Goal: Book appointment/travel/reservation

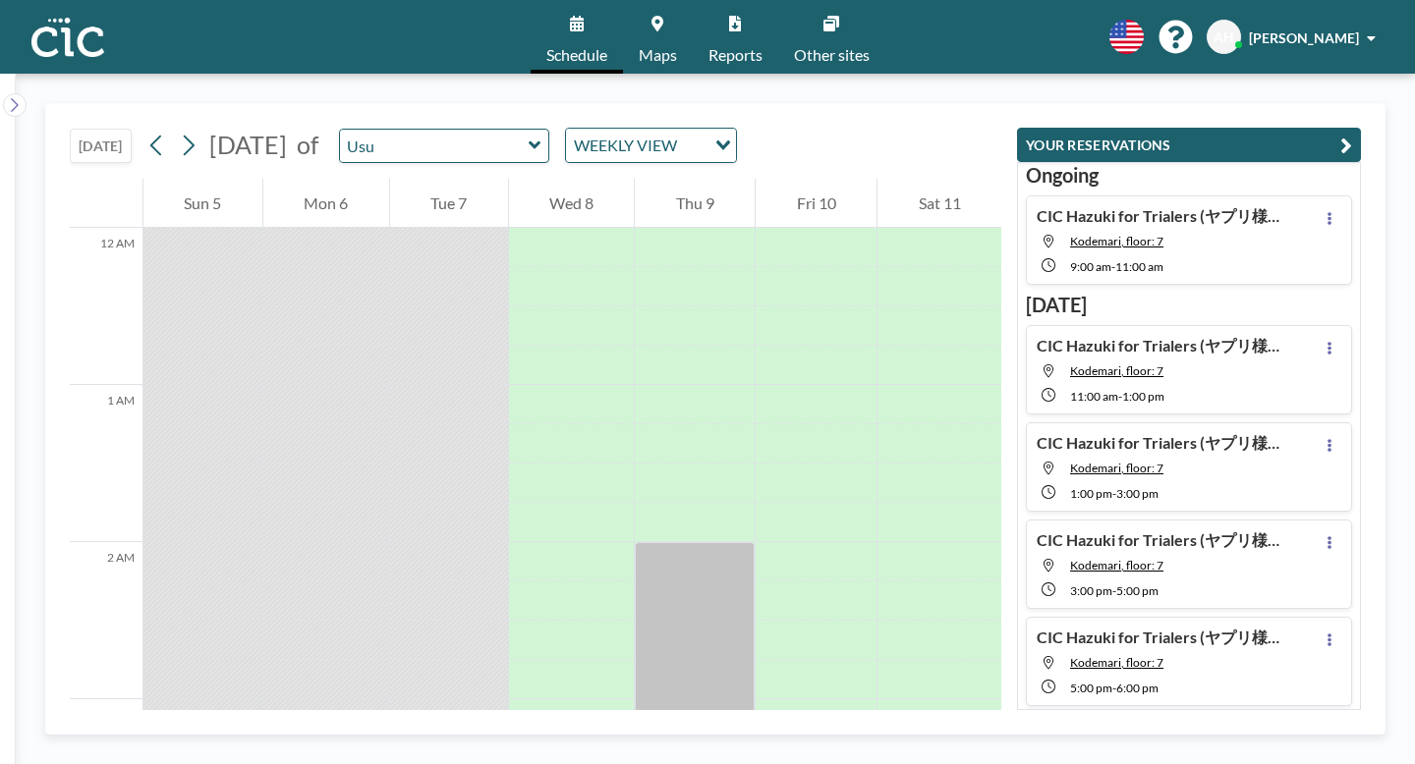
scroll to position [75, 0]
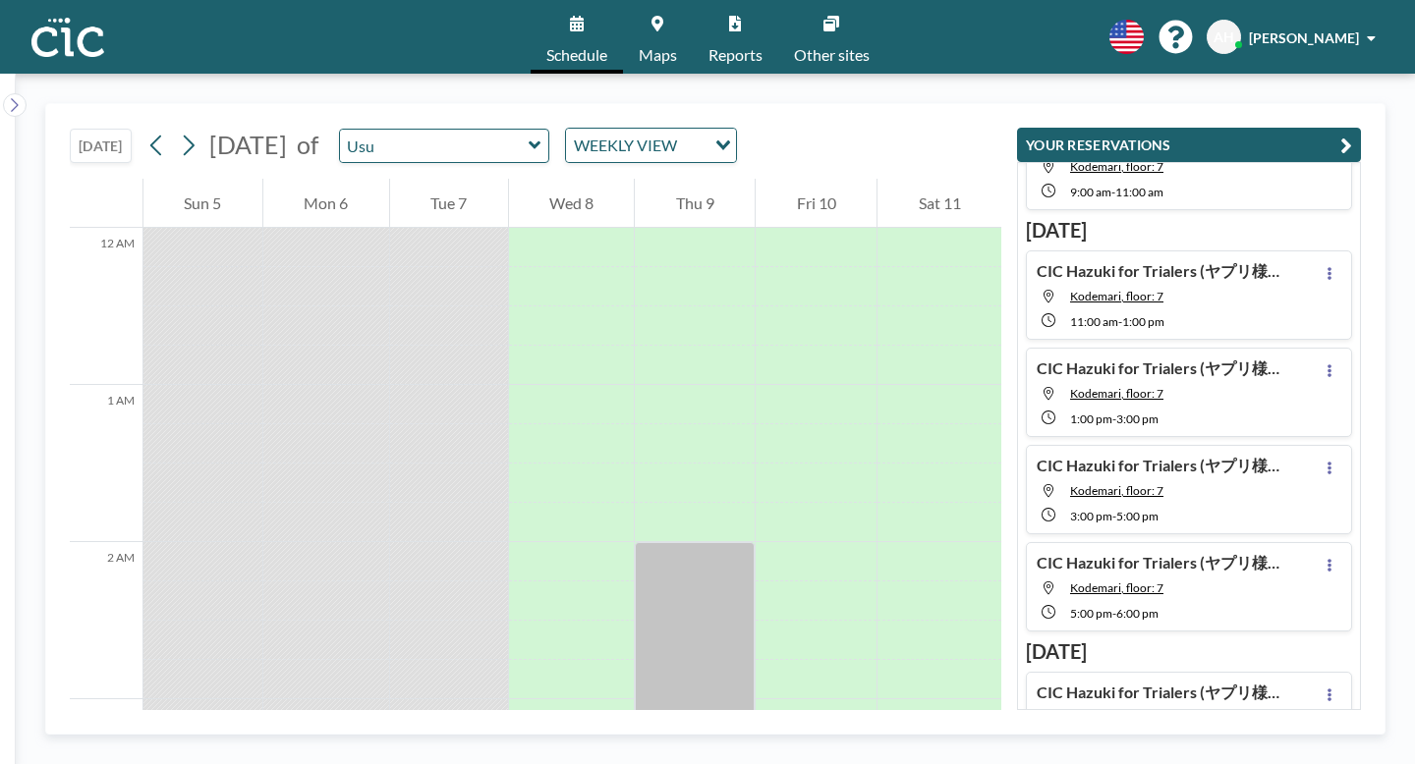
click at [529, 136] on icon at bounding box center [535, 146] width 13 height 20
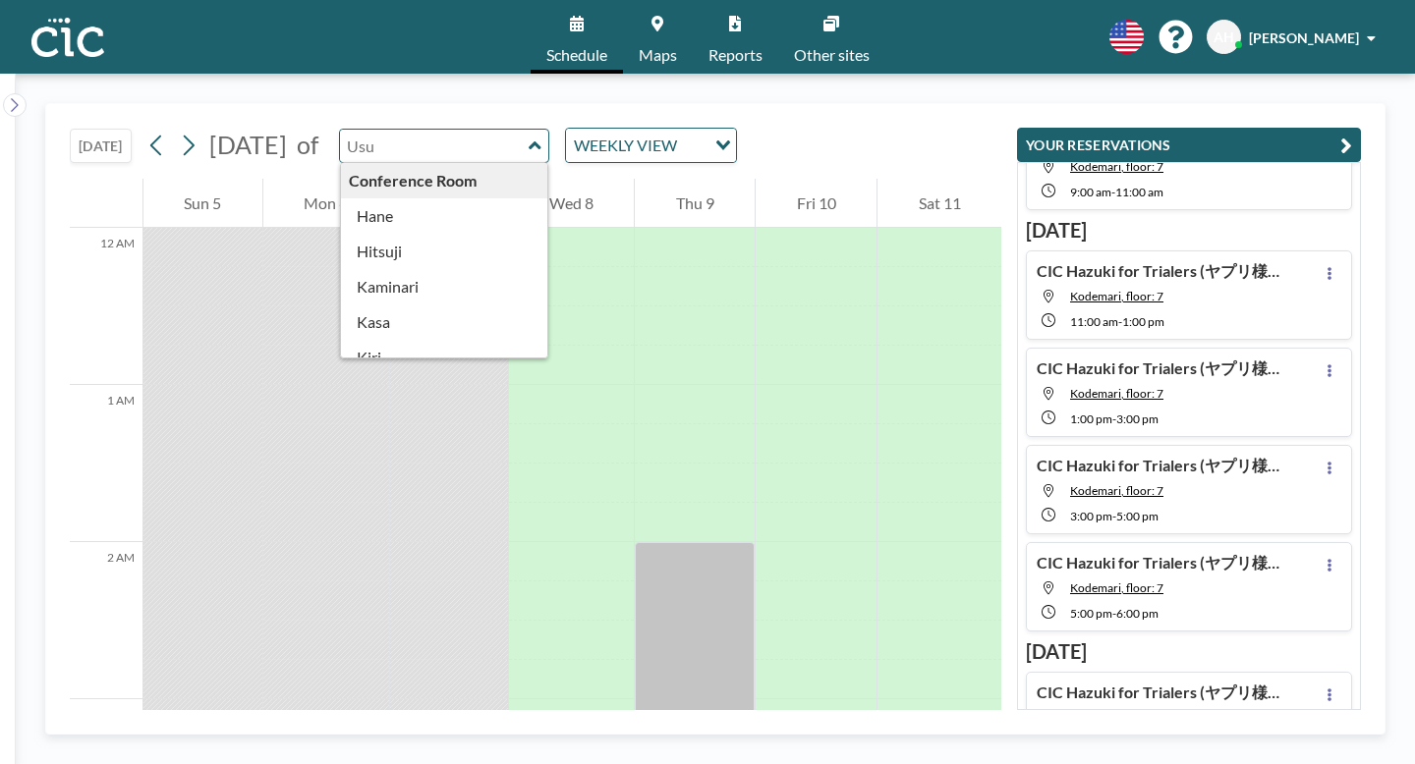
click at [378, 130] on input "text" at bounding box center [434, 146] width 189 height 32
type input "こ"
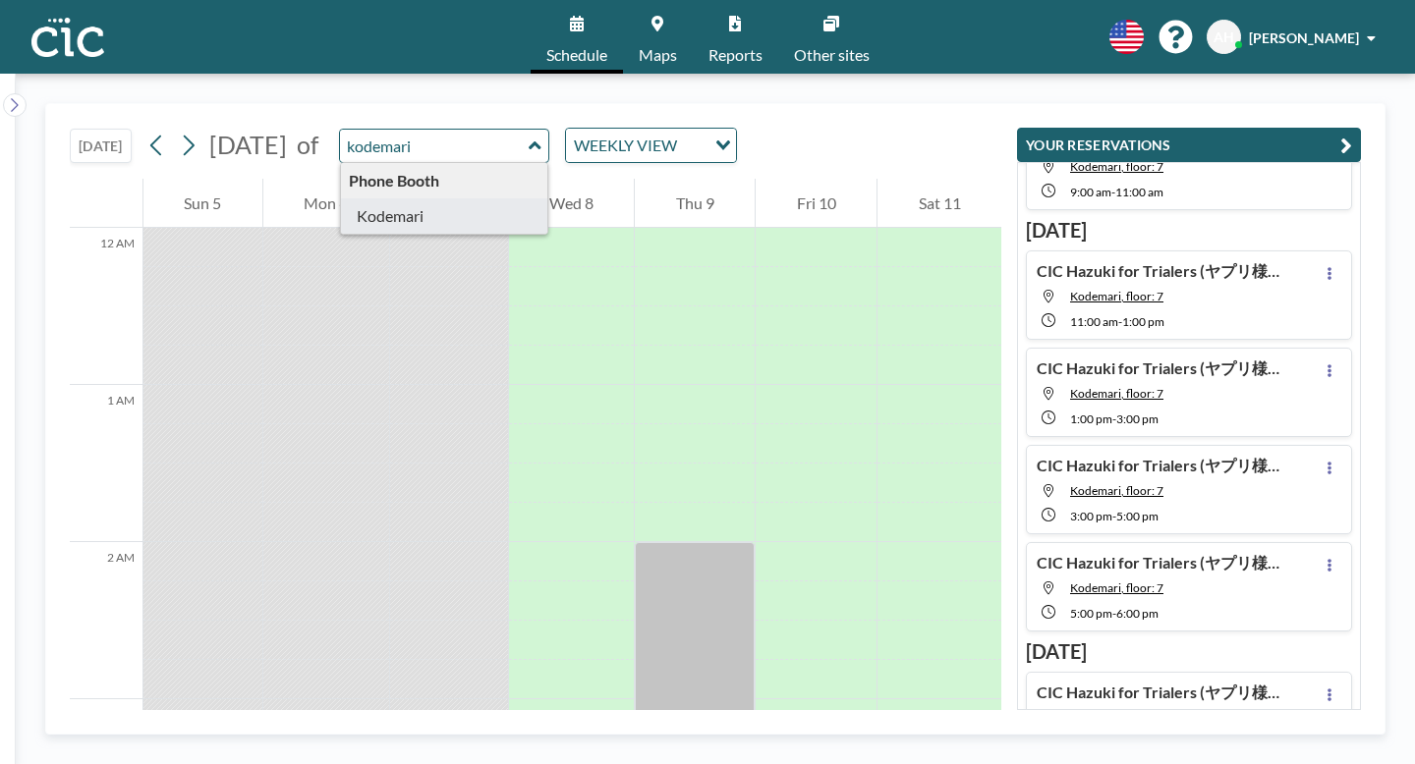
type input "Kodemari"
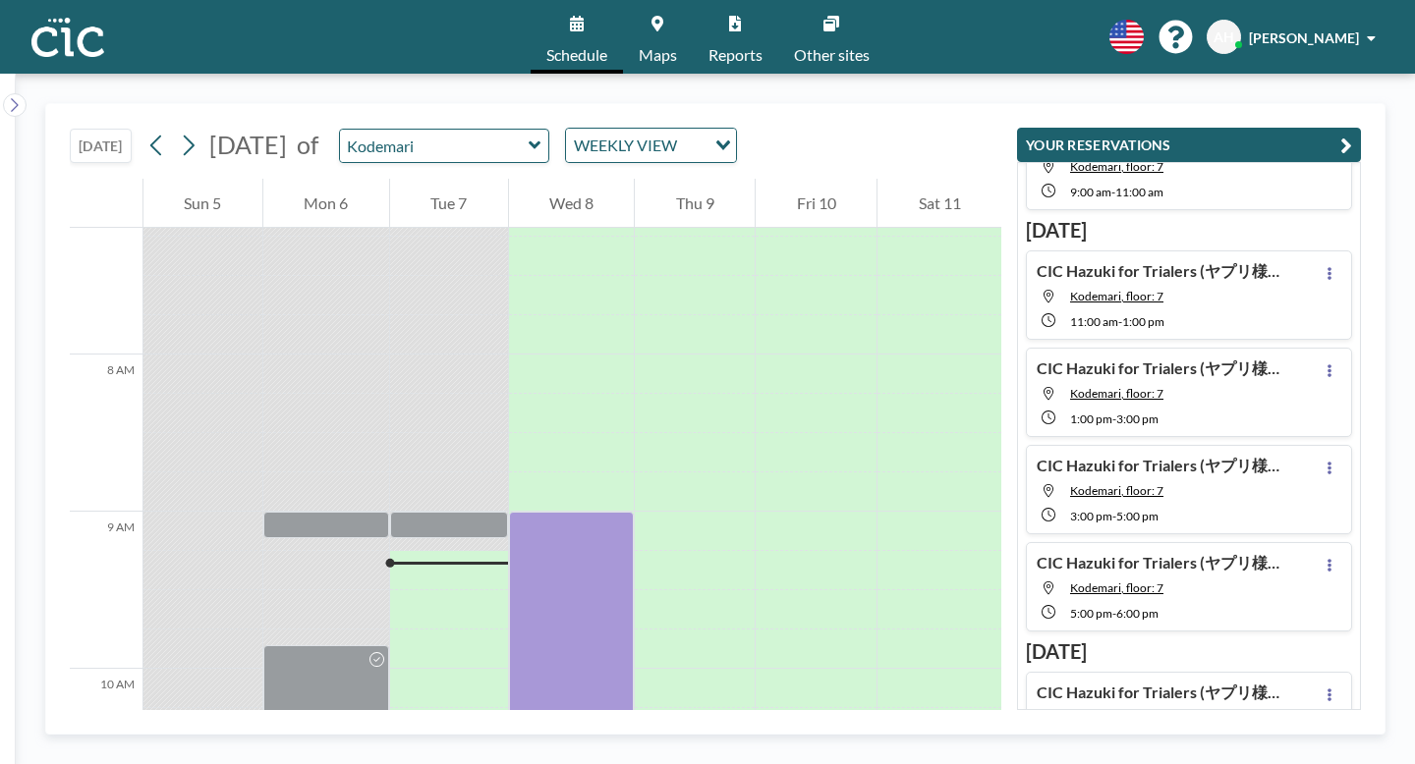
scroll to position [1101, 0]
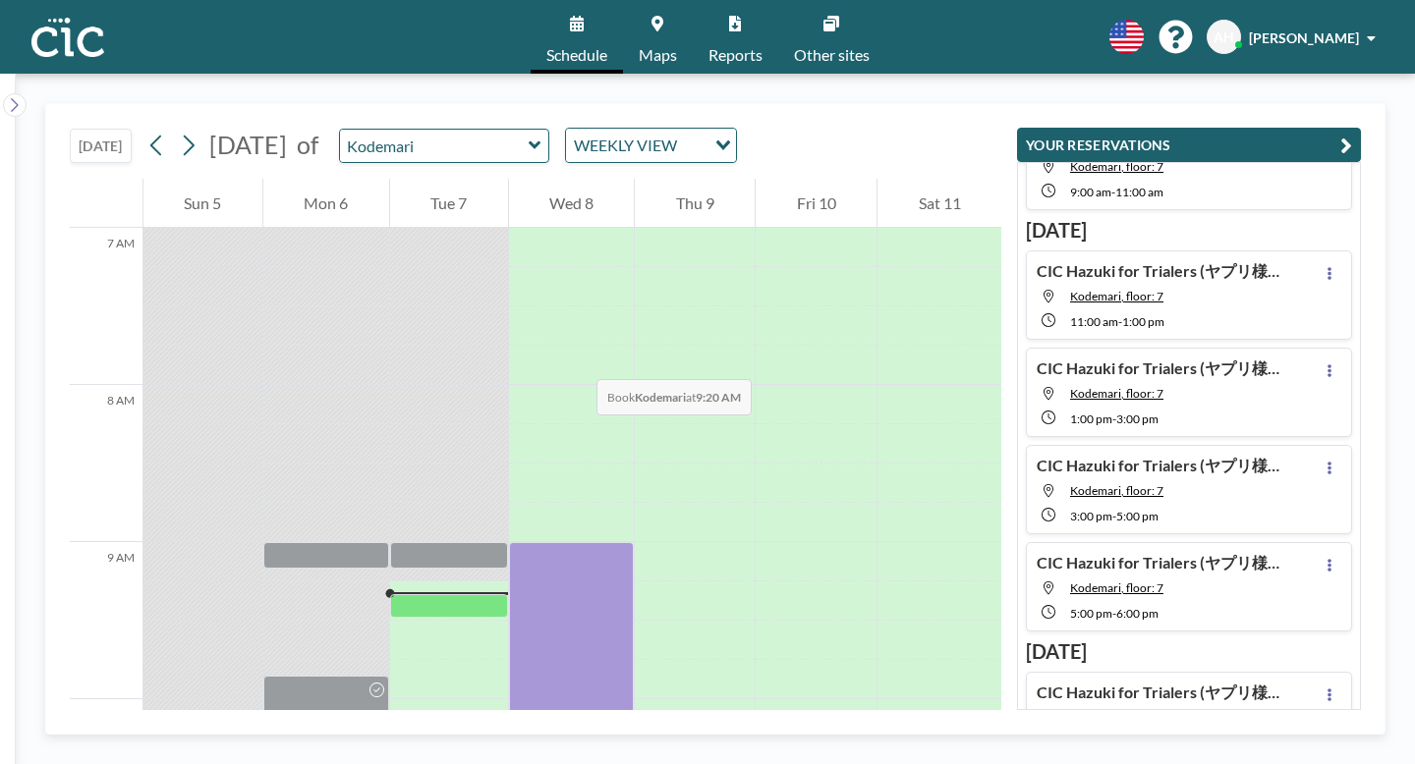
click at [465, 594] on div at bounding box center [449, 606] width 118 height 24
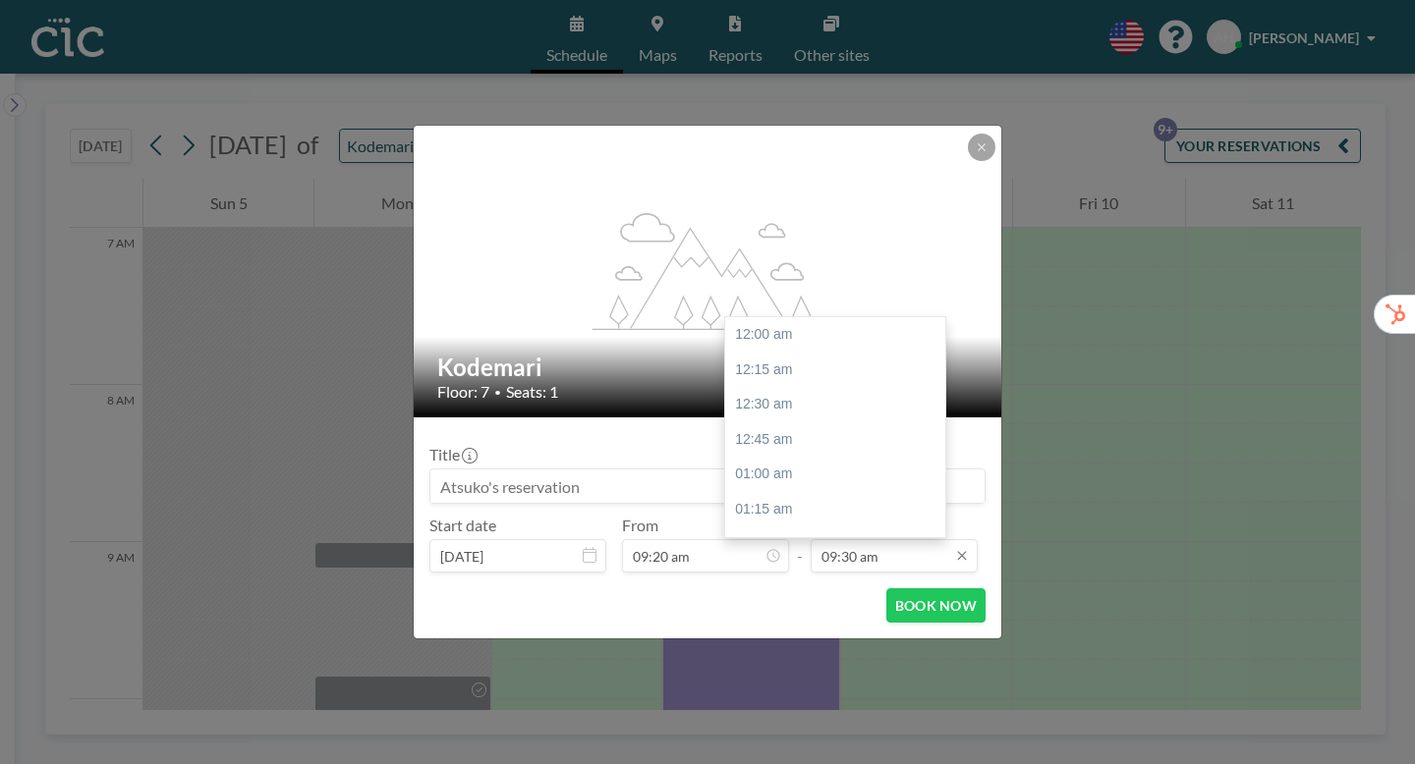
scroll to position [1192, 0]
click at [877, 539] on input "09:30 am" at bounding box center [894, 555] width 167 height 33
click at [766, 525] on div "10:00 am" at bounding box center [835, 542] width 220 height 35
type input "10:00 am"
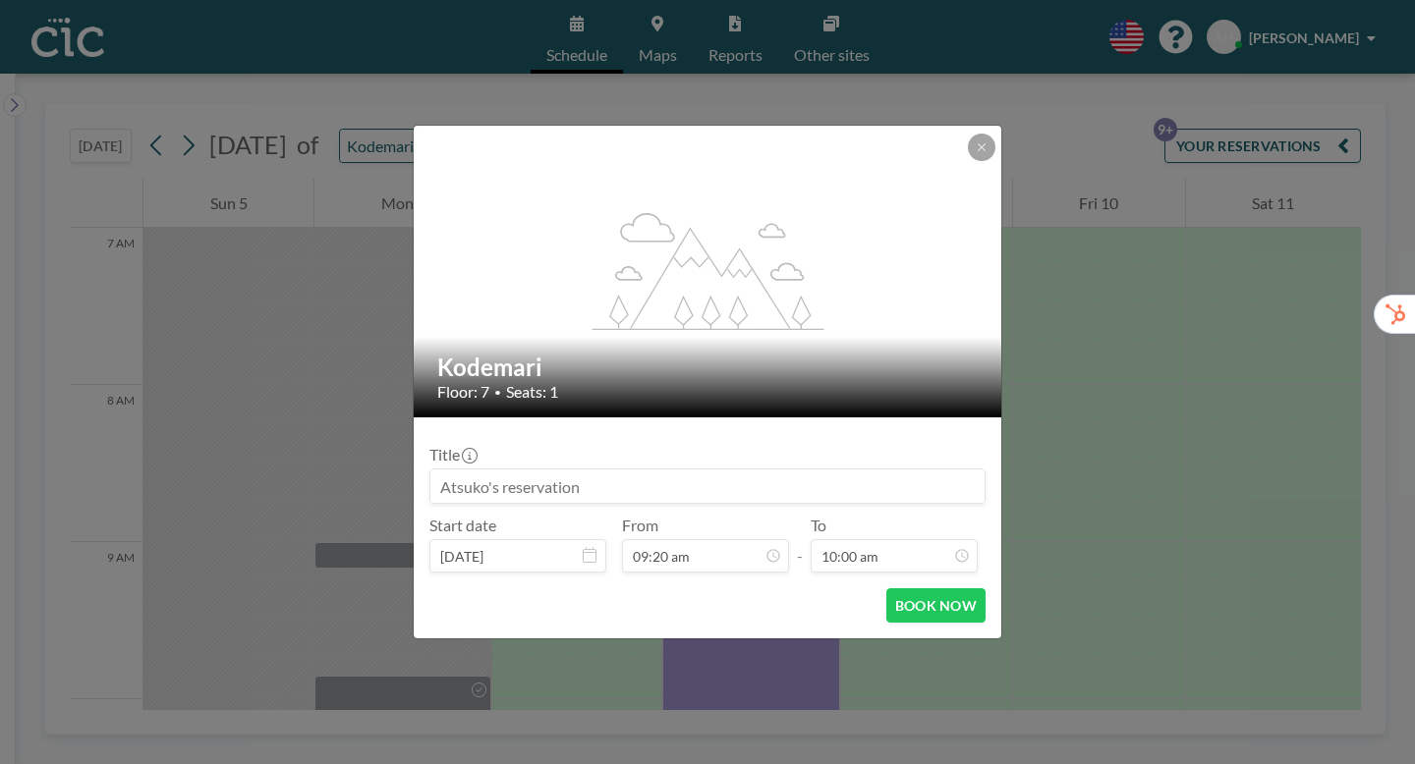
scroll to position [0, 0]
click at [968, 161] on button at bounding box center [982, 148] width 28 height 28
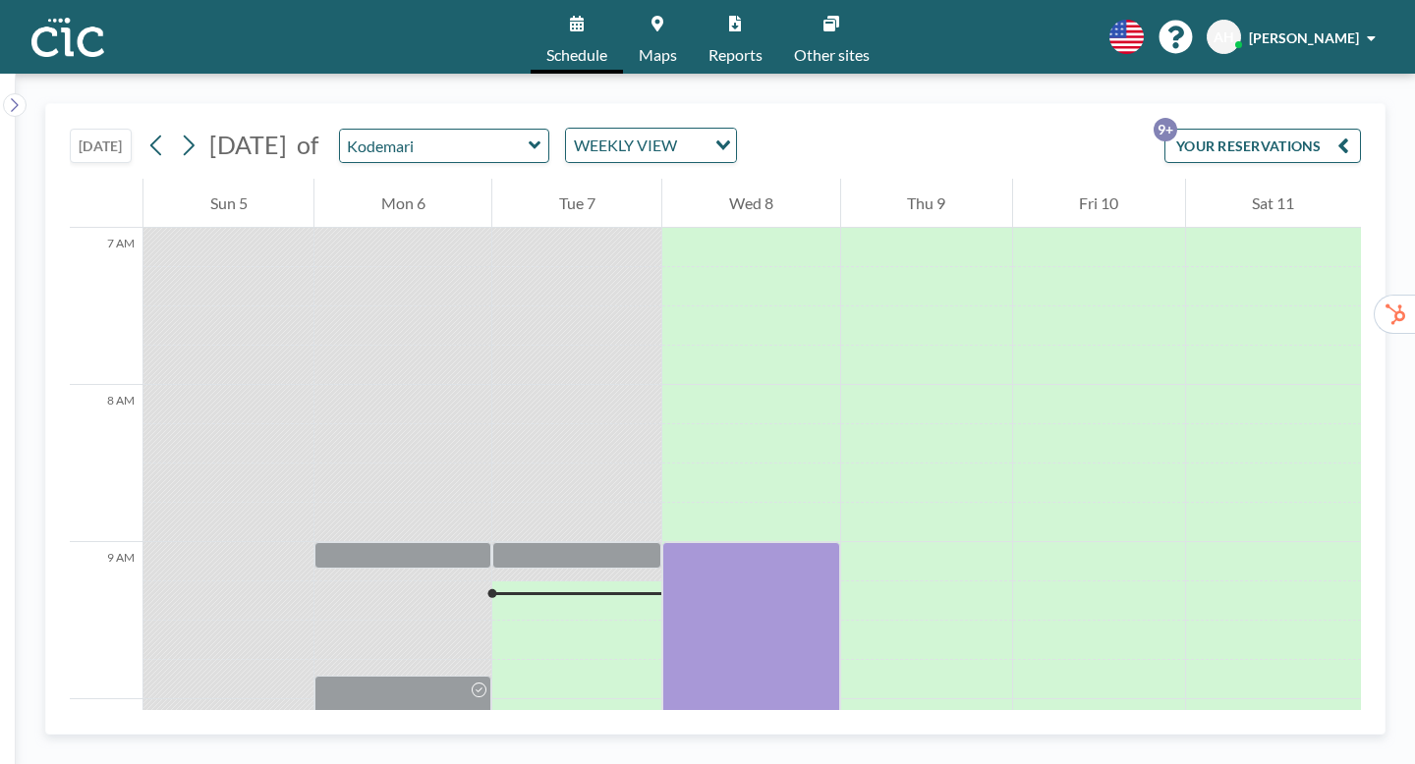
click at [1252, 132] on button "YOUR RESERVATIONS 9+" at bounding box center [1262, 146] width 197 height 34
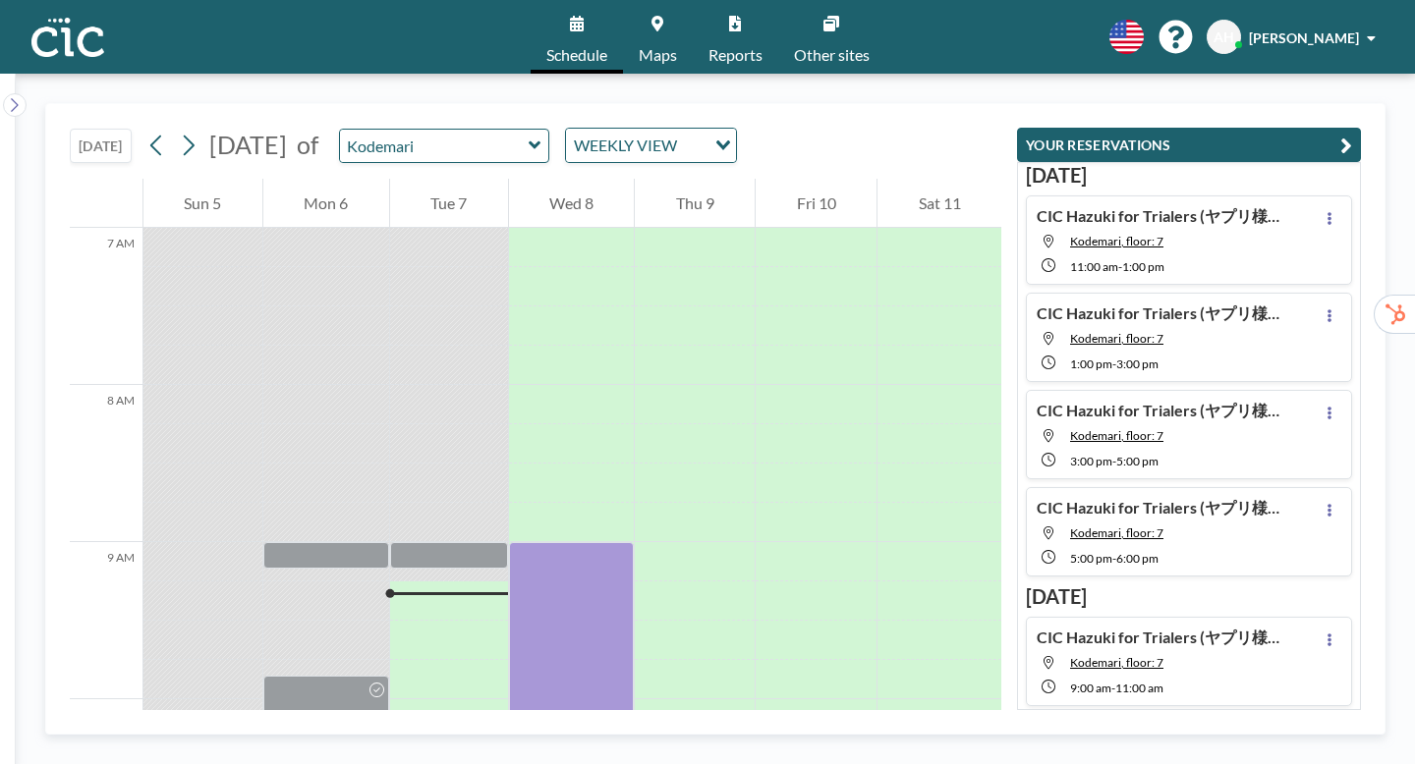
drag, startPoint x: 1312, startPoint y: 183, endPoint x: 1100, endPoint y: 179, distance: 212.3
click at [1100, 196] on div "CIC Hazuki for Trialers (ヤプリ様） Kodemari, floor: 7 11:00 AM - 1:00 PM" at bounding box center [1189, 240] width 326 height 89
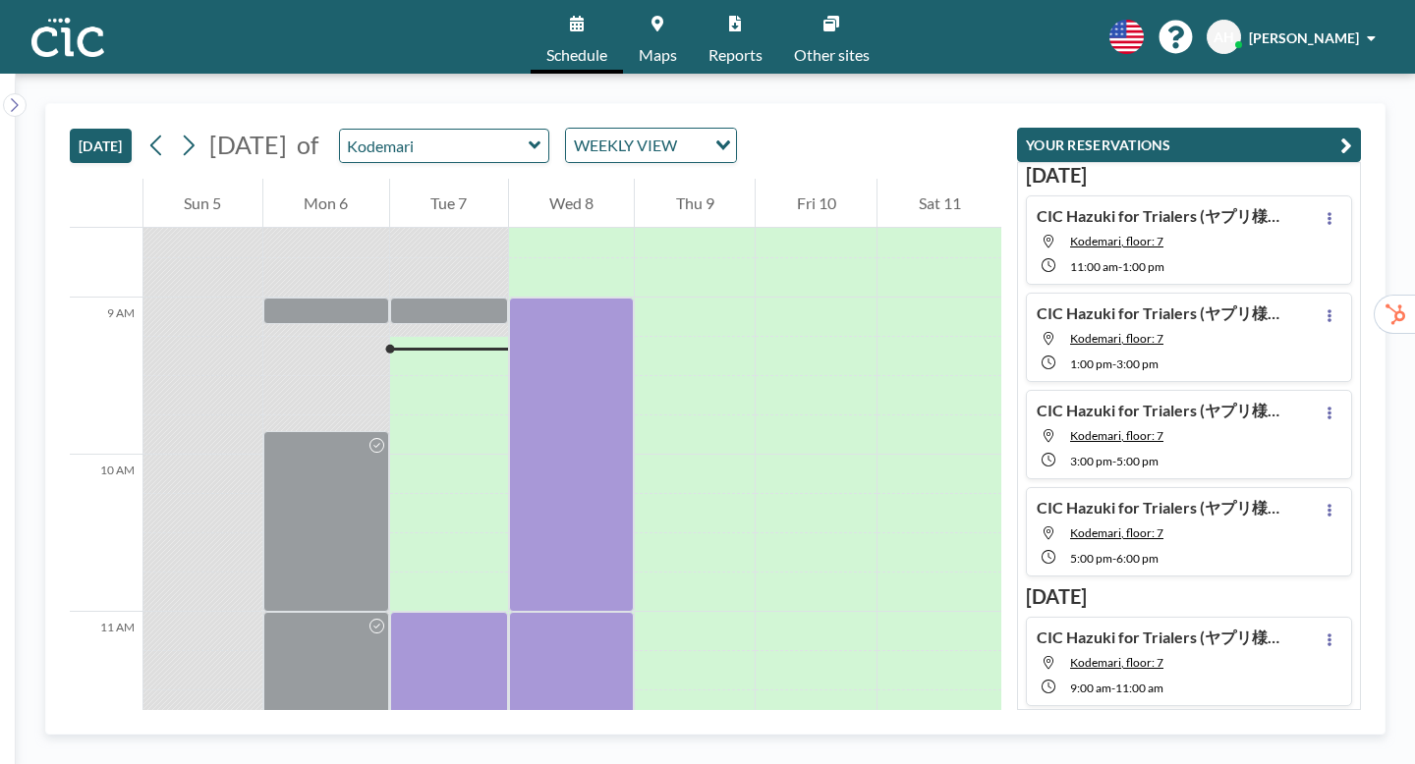
scroll to position [1373, 0]
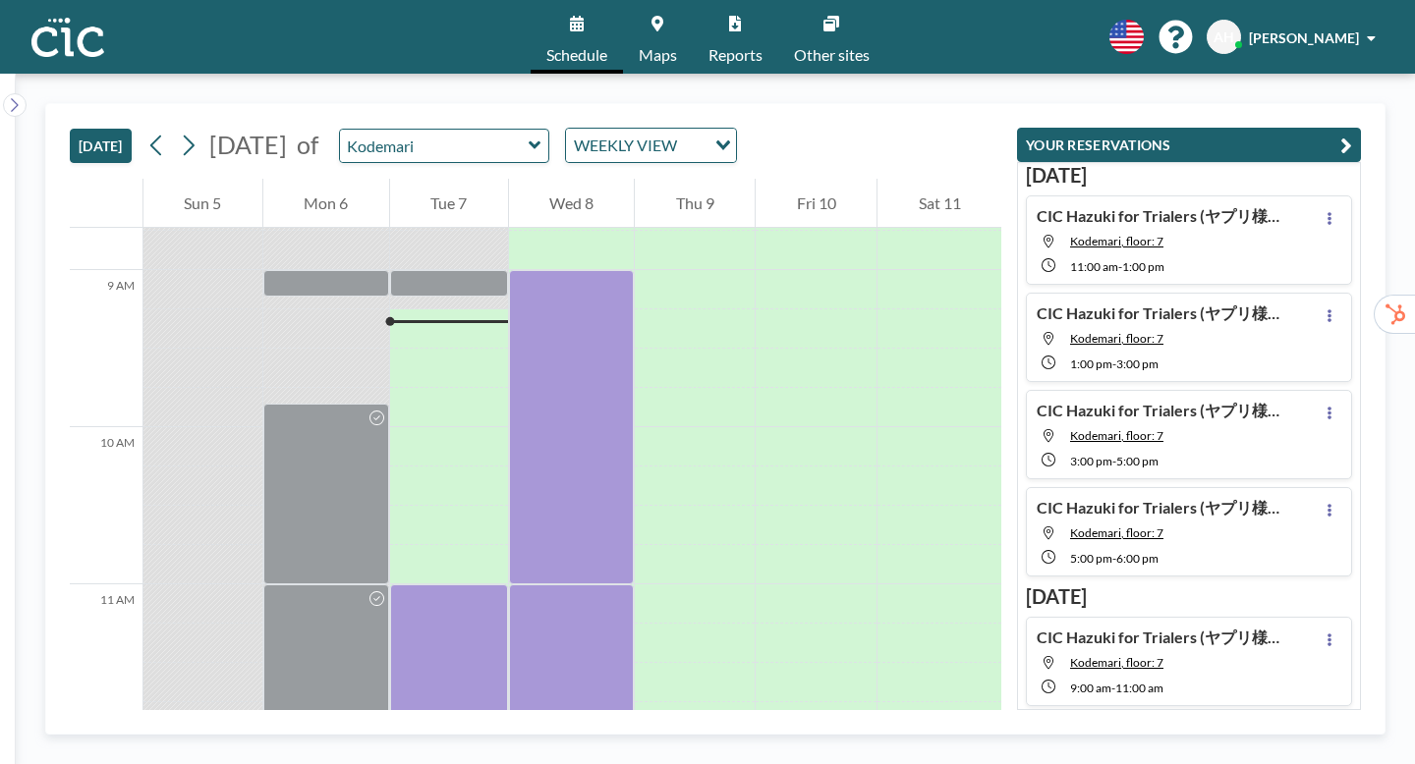
copy h4 "CIC Hazuki for Trialers (ヤプリ様）"
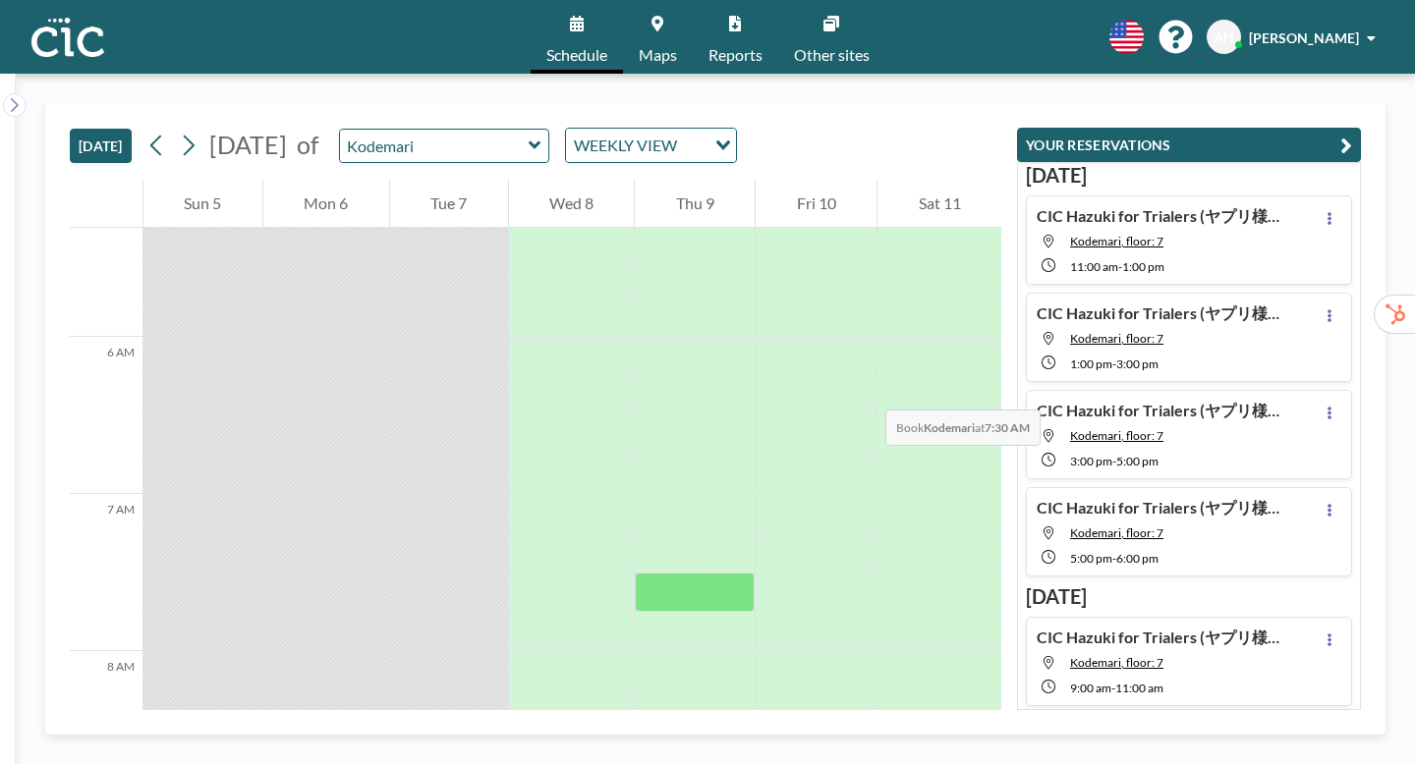
scroll to position [847, 0]
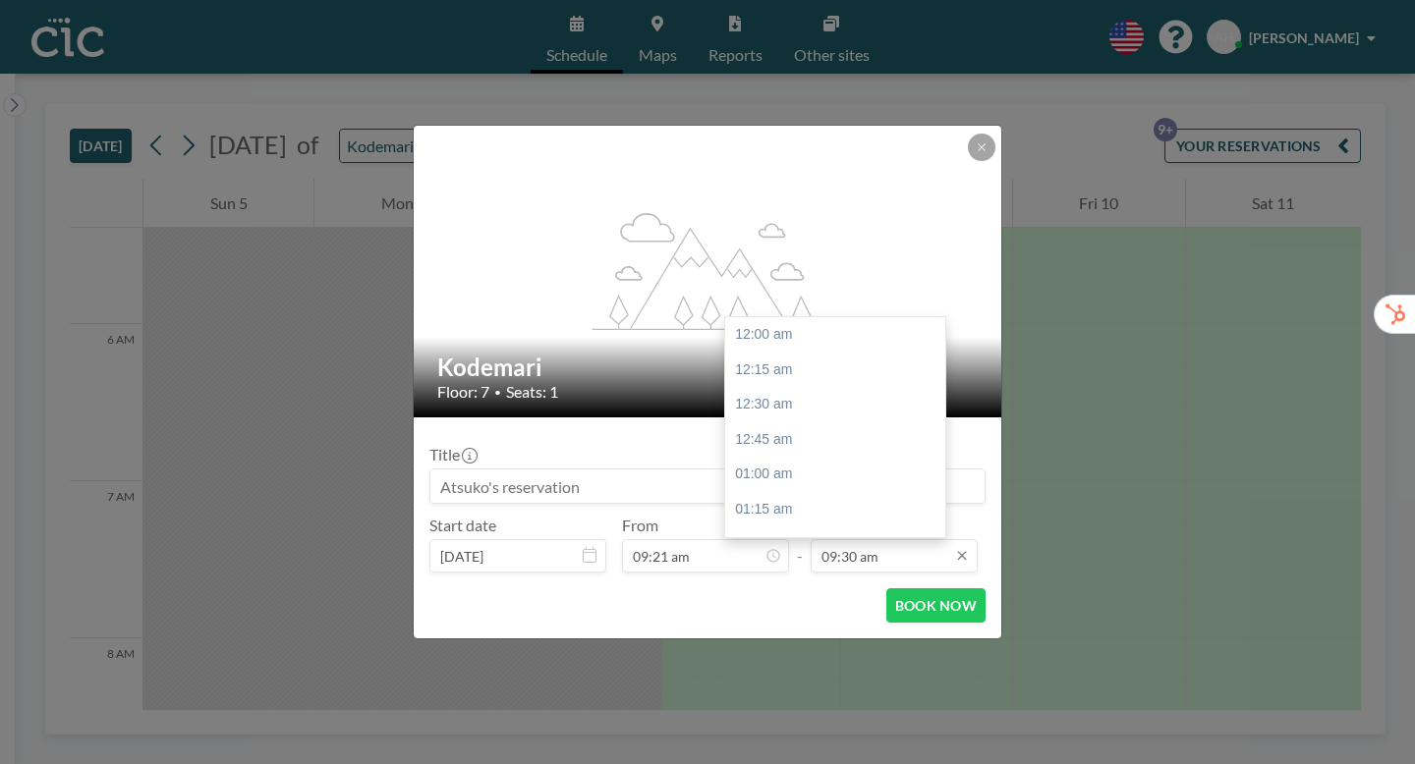
scroll to position [1192, 0]
click at [765, 664] on div "11:00 am" at bounding box center [835, 681] width 220 height 35
type input "11:00 am"
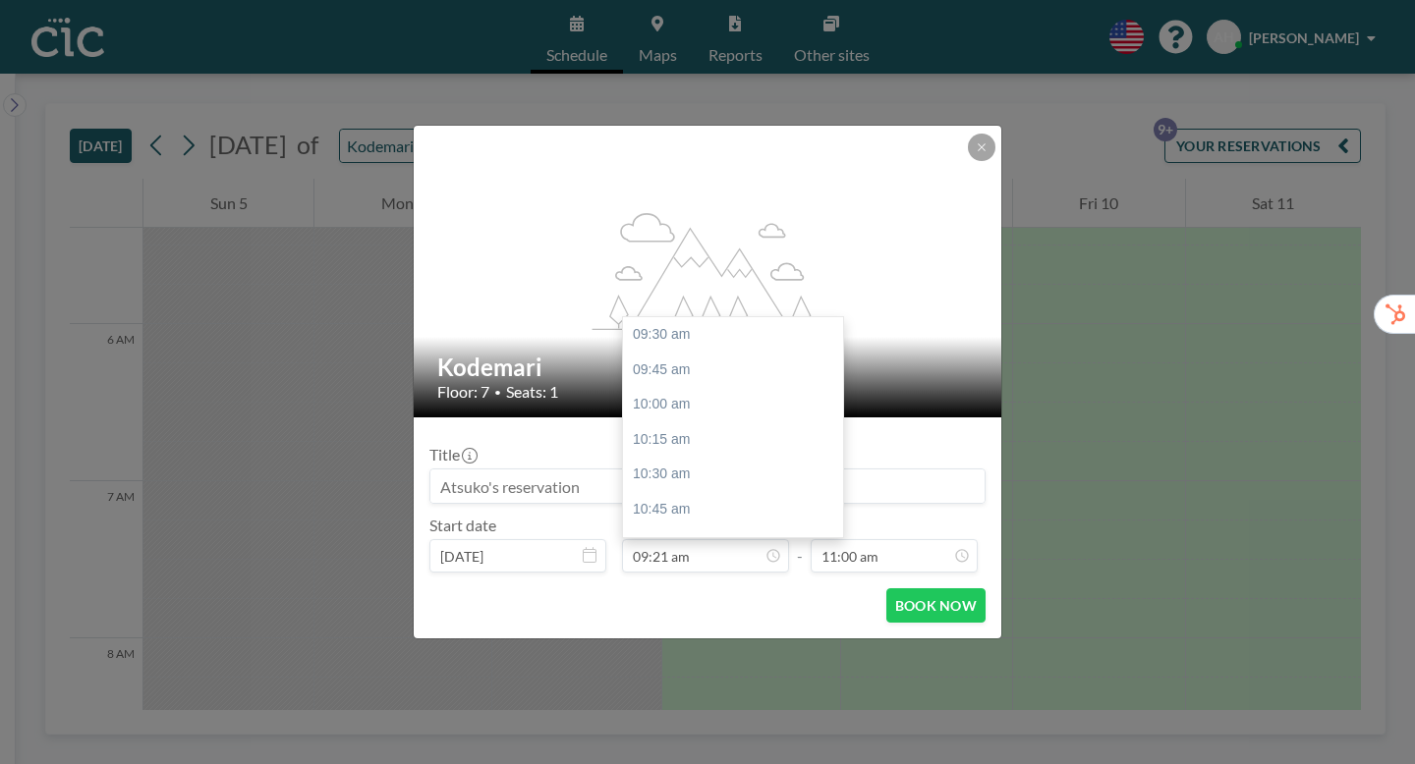
click at [502, 470] on input at bounding box center [707, 486] width 554 height 33
paste input "CIC Hazuki for Trialers (ヤプリ様）"
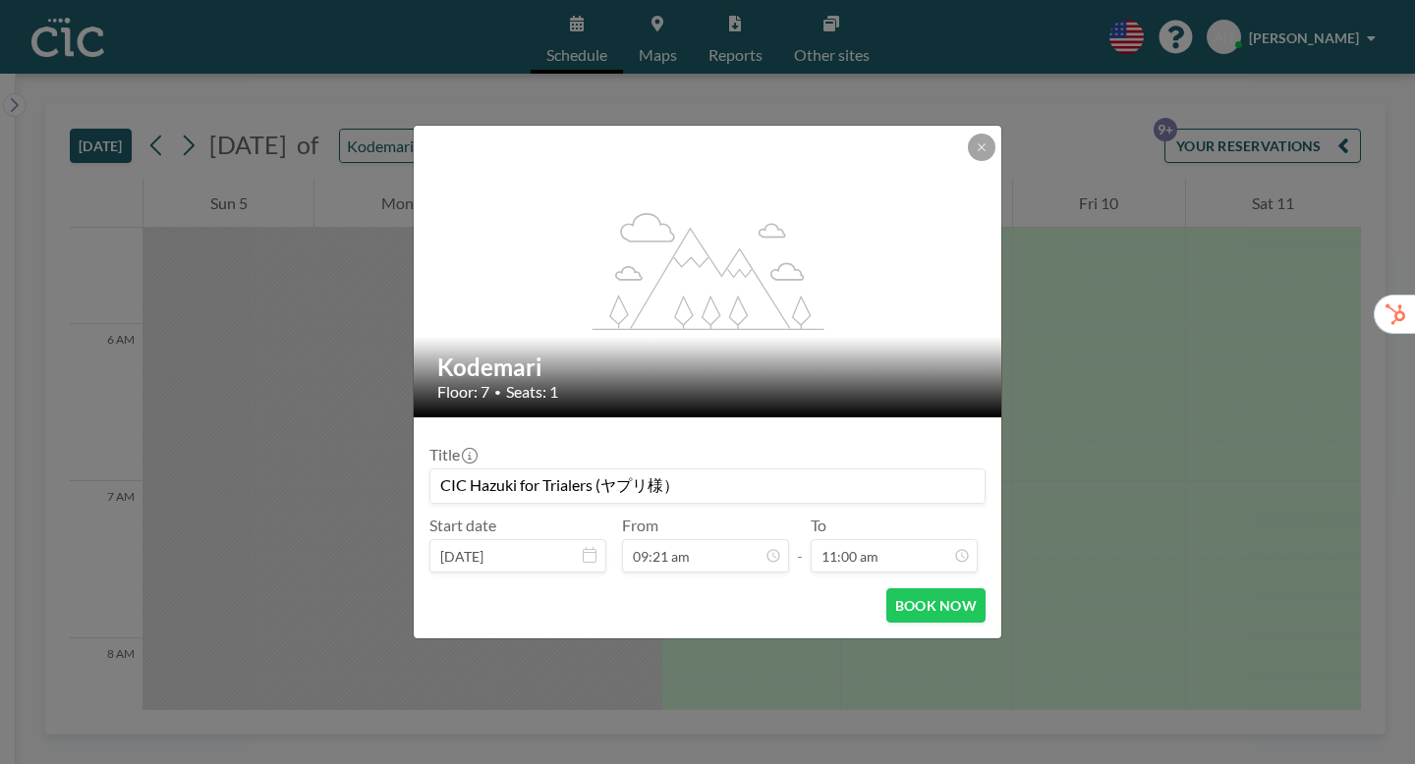
scroll to position [1381, 0]
type input "CIC Hazuki for Trialers (ヤプリ様）"
click at [901, 589] on button "BOOK NOW" at bounding box center [935, 606] width 99 height 34
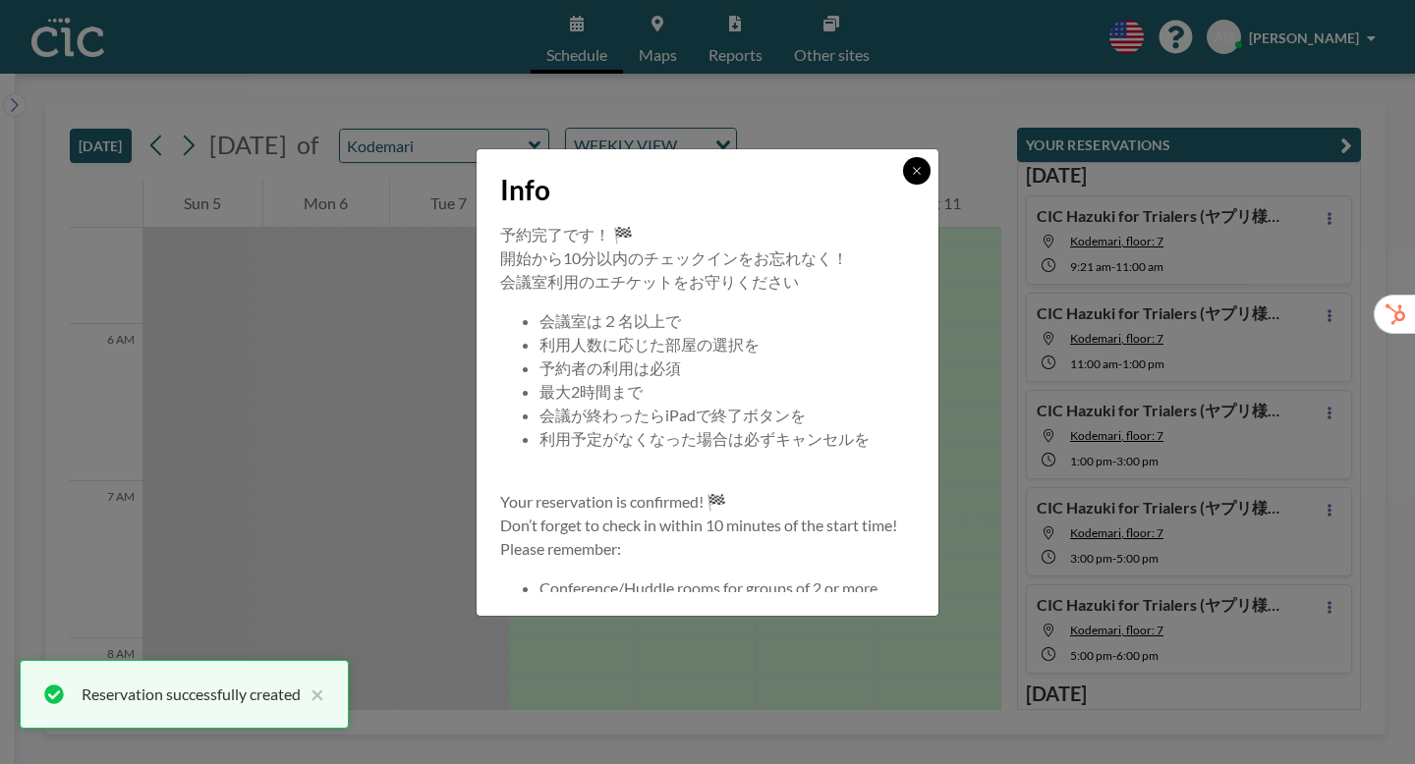
click at [903, 185] on button at bounding box center [917, 171] width 28 height 28
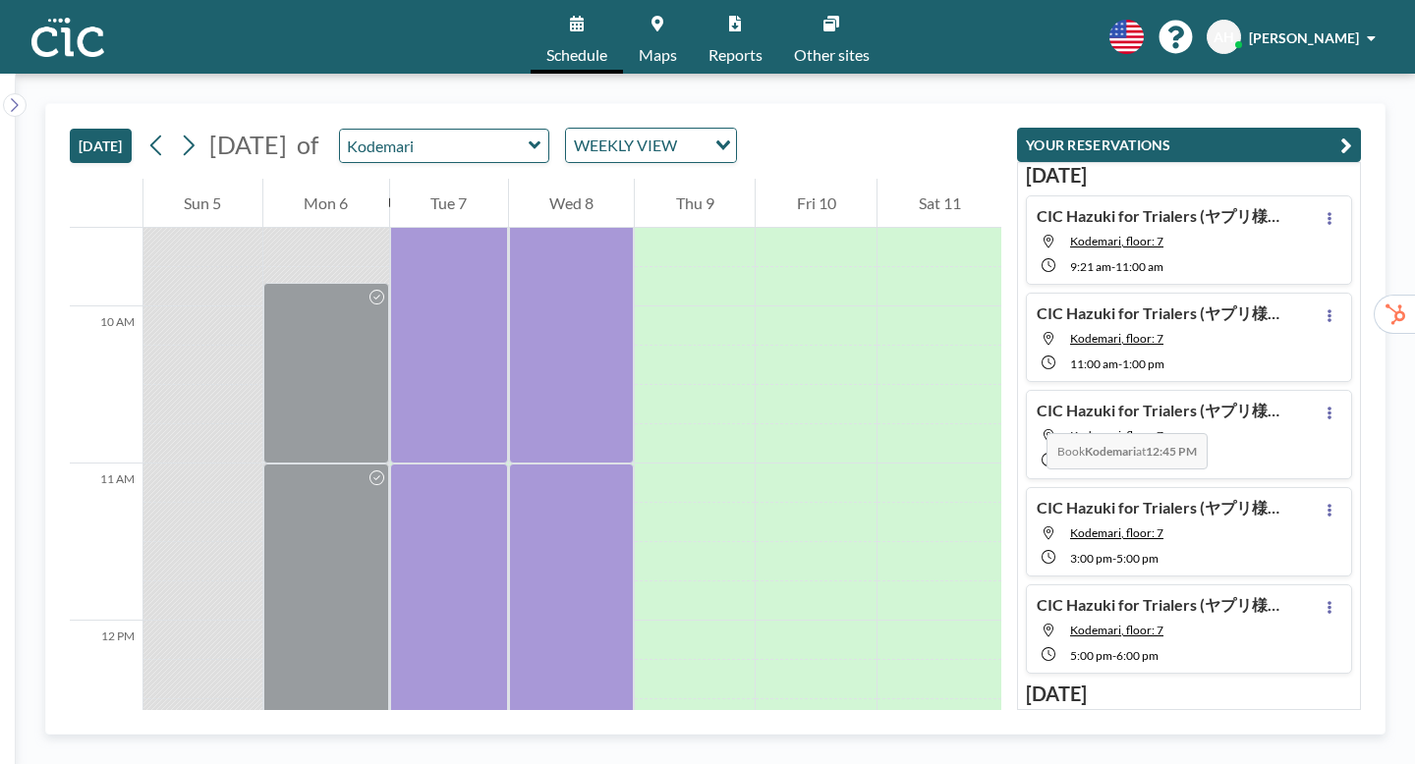
scroll to position [1507, 0]
